Goal: Register for event/course

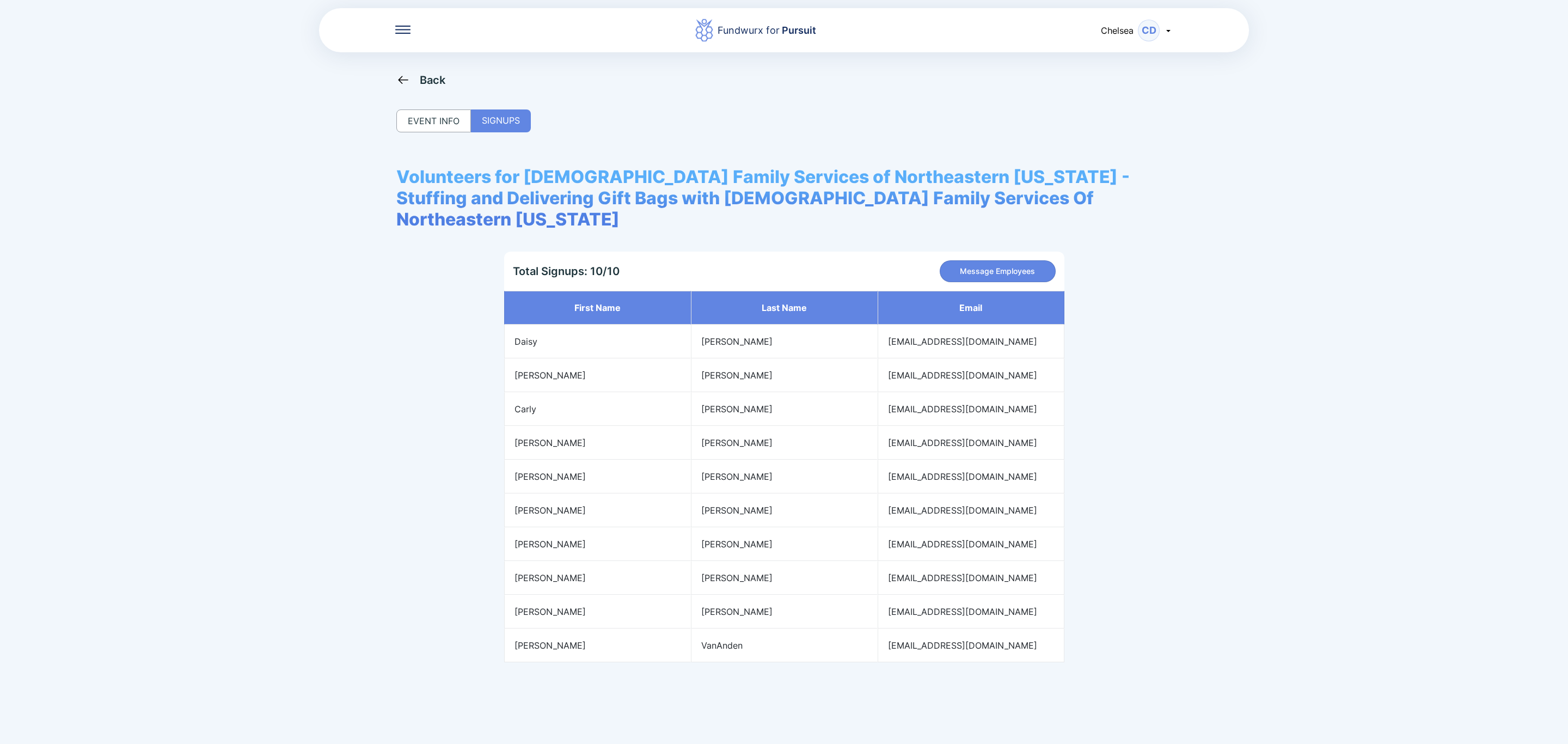
click at [412, 74] on div "Back" at bounding box center [421, 80] width 50 height 14
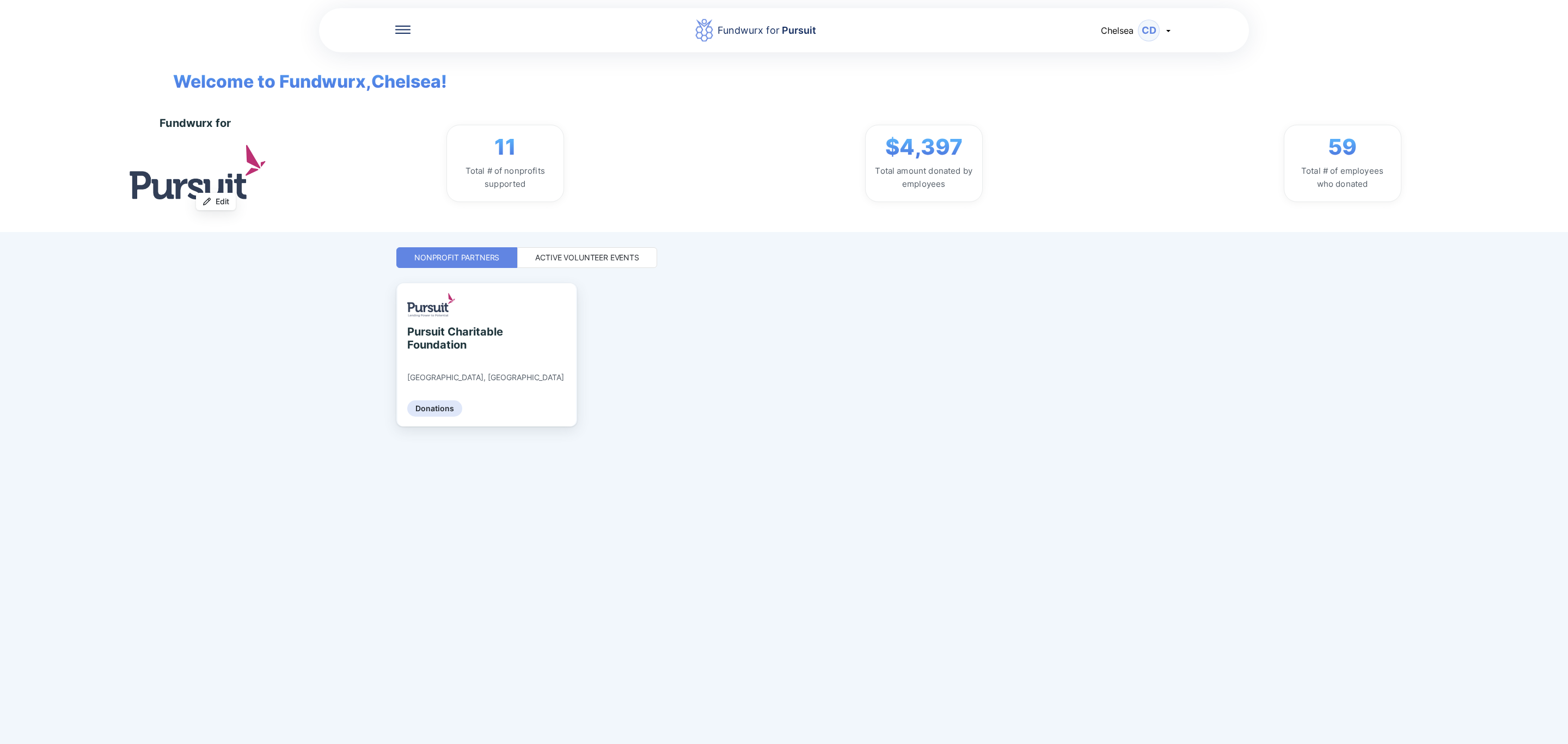
click at [627, 258] on div "Active Volunteer Events" at bounding box center [587, 257] width 104 height 11
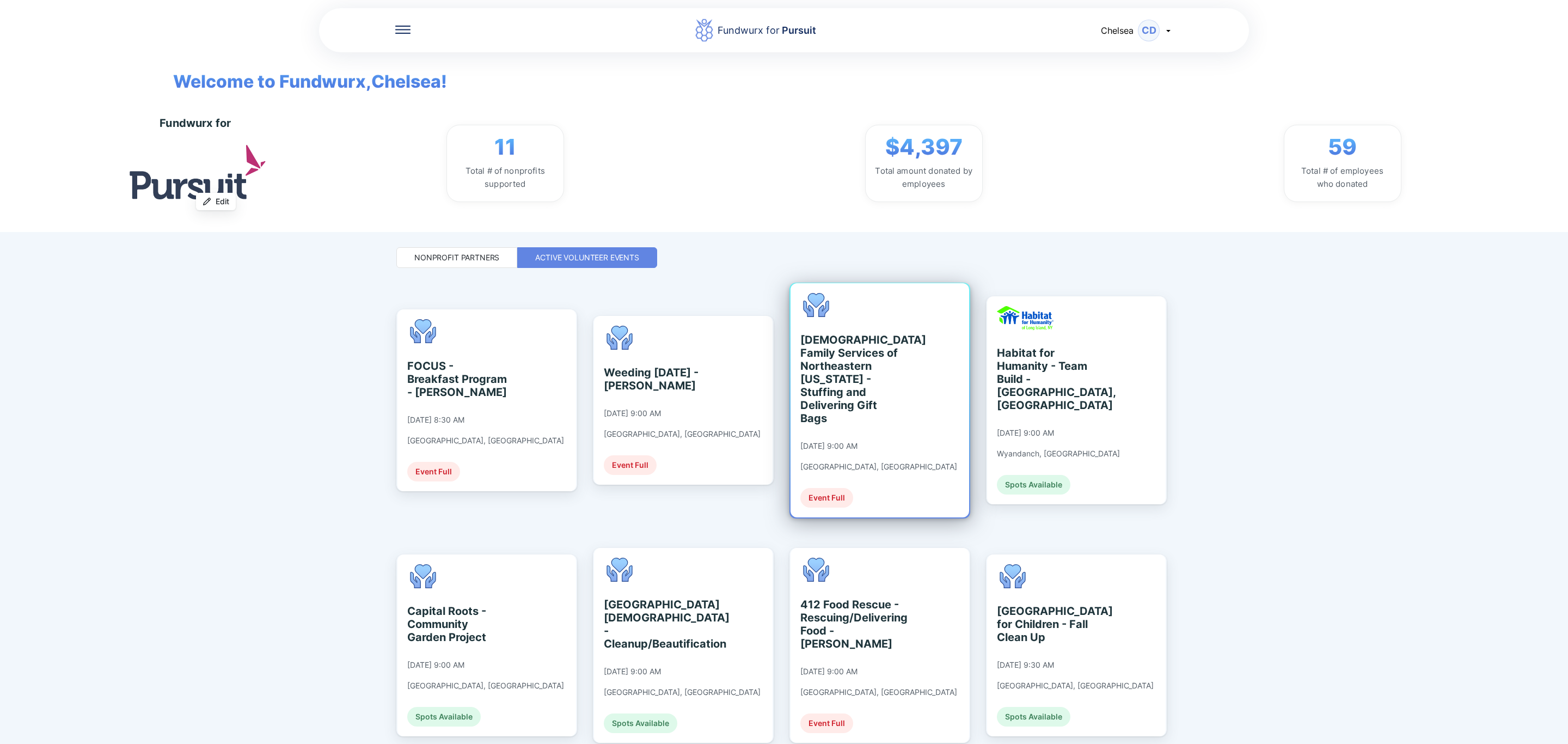
click at [923, 386] on div "[DEMOGRAPHIC_DATA] Family Services of [GEOGRAPHIC_DATA][US_STATE] - Stuffing an…" at bounding box center [879, 400] width 179 height 234
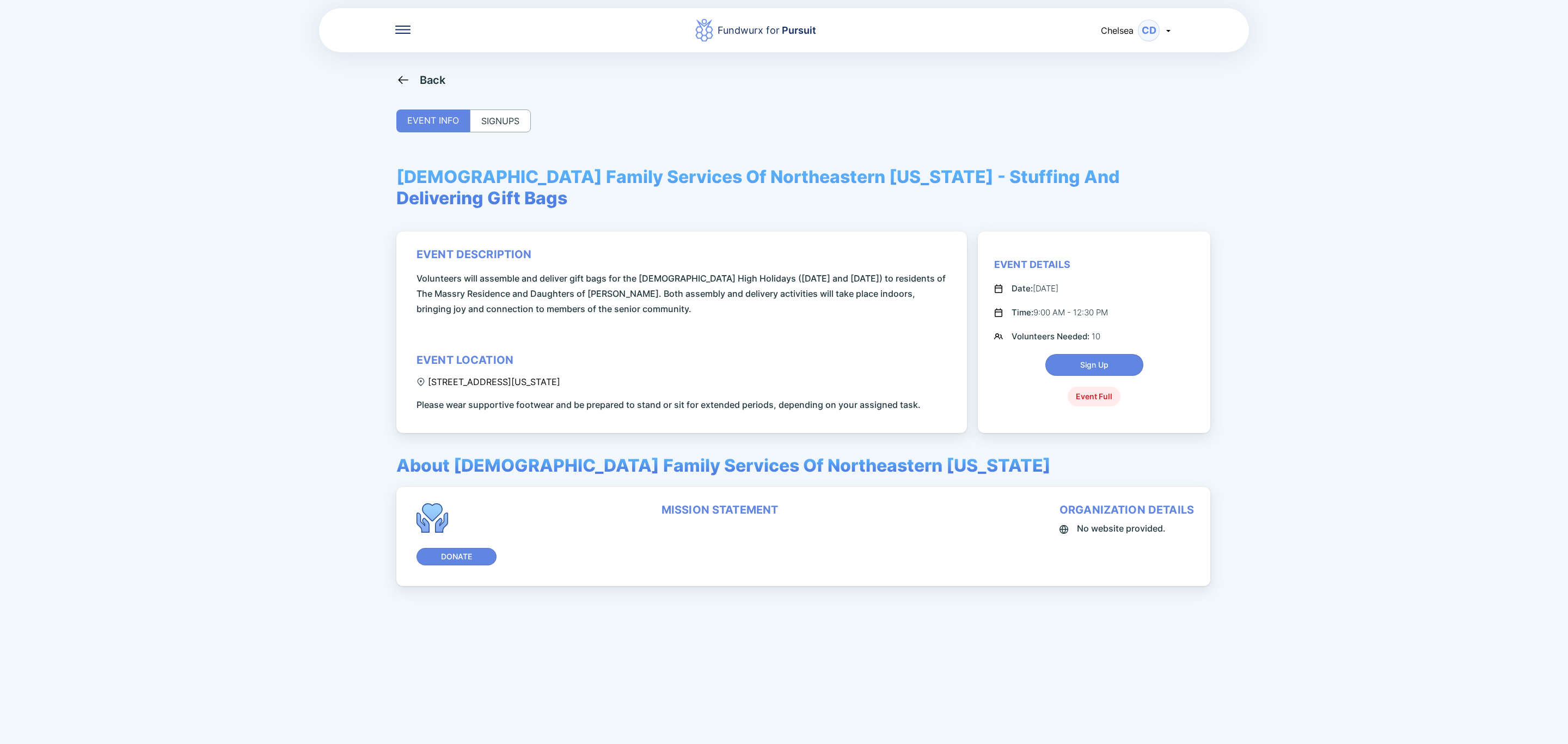
click at [477, 107] on div "Back EVENT INFO SIGNUPS [DEMOGRAPHIC_DATA] Family Services Of Northeastern [US_…" at bounding box center [784, 445] width 775 height 744
click at [492, 116] on div "SIGNUPS" at bounding box center [500, 120] width 61 height 23
